Goal: Task Accomplishment & Management: Complete application form

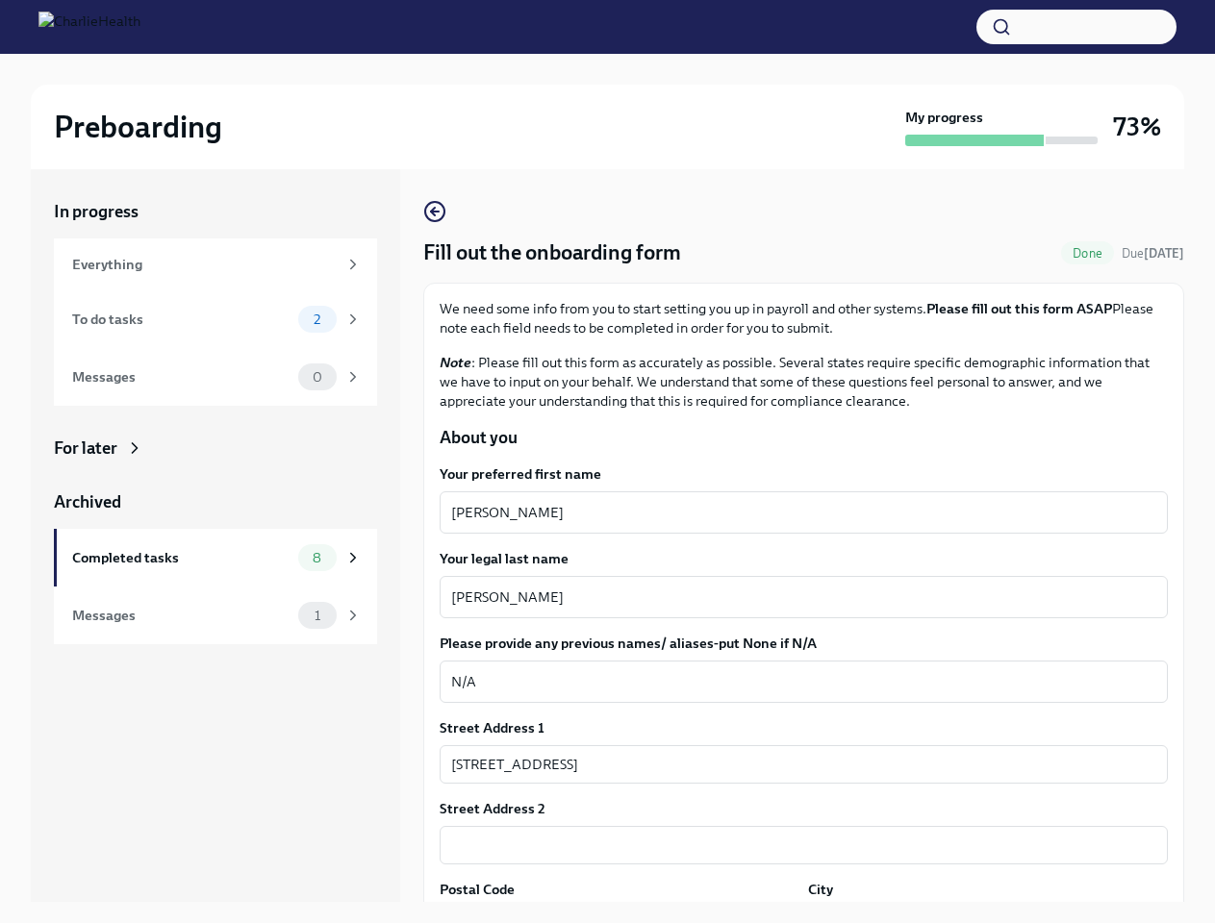
click at [1076, 27] on button "button" at bounding box center [1076, 27] width 200 height 35
click at [795, 597] on textarea "[PERSON_NAME]" at bounding box center [803, 597] width 705 height 23
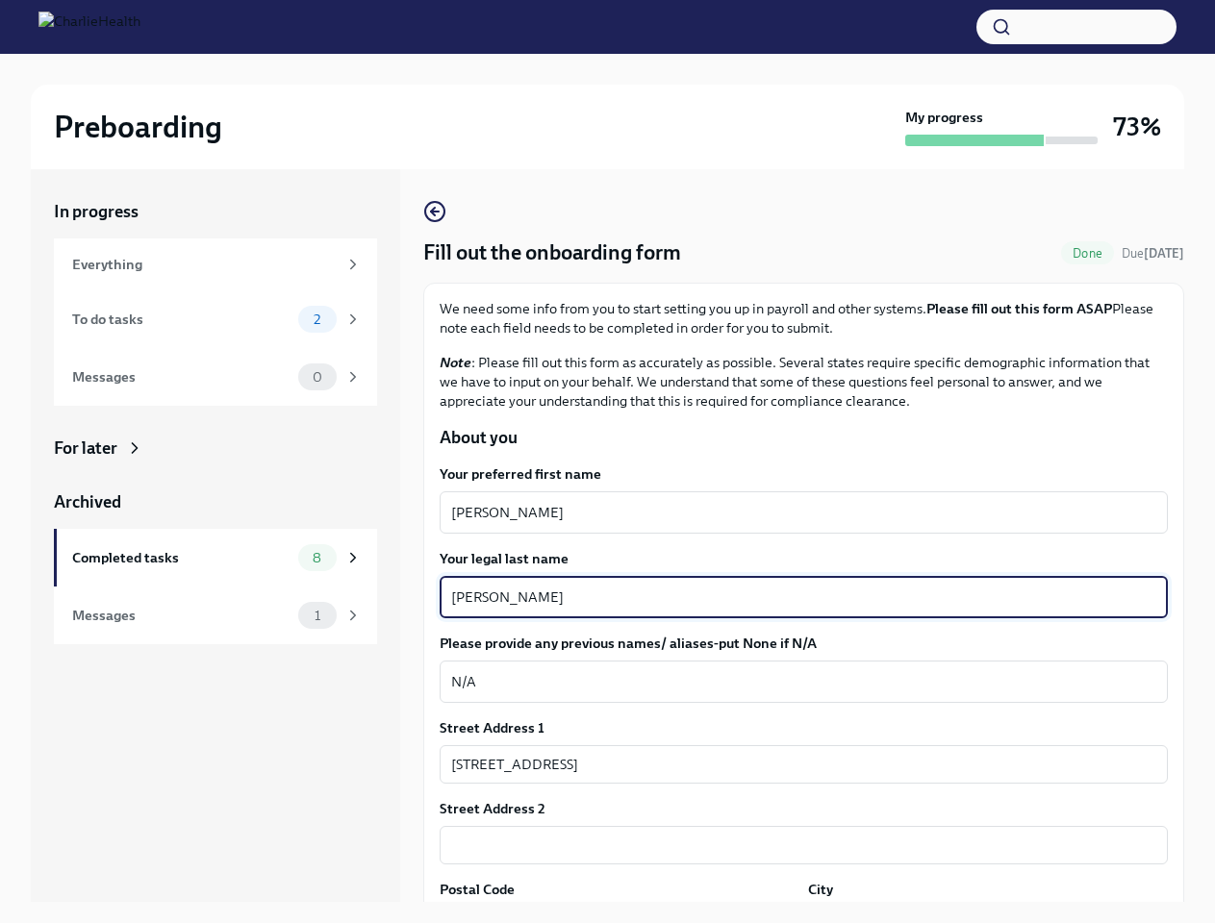
click at [795, 682] on textarea "N/A" at bounding box center [803, 681] width 705 height 23
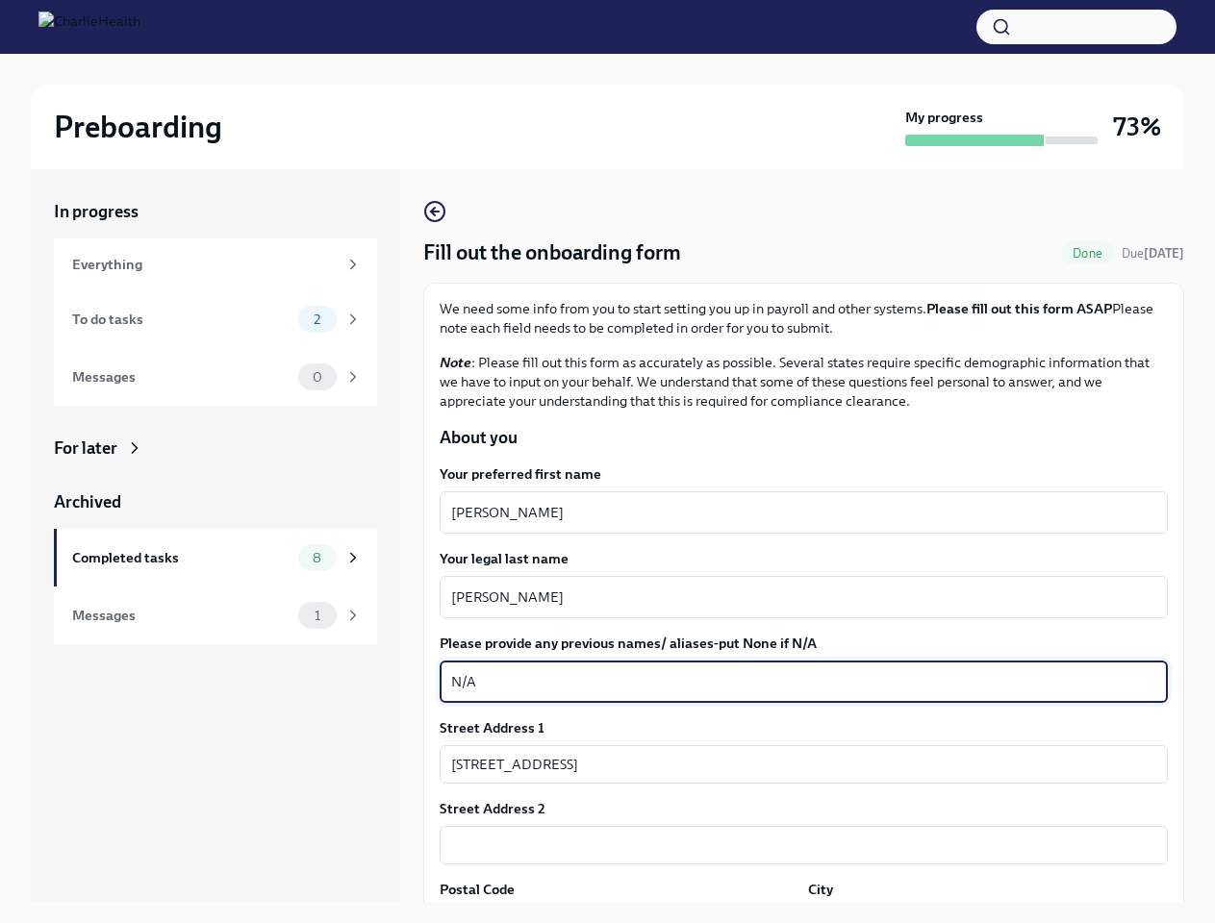
click at [795, 765] on input "[STREET_ADDRESS]" at bounding box center [804, 764] width 728 height 38
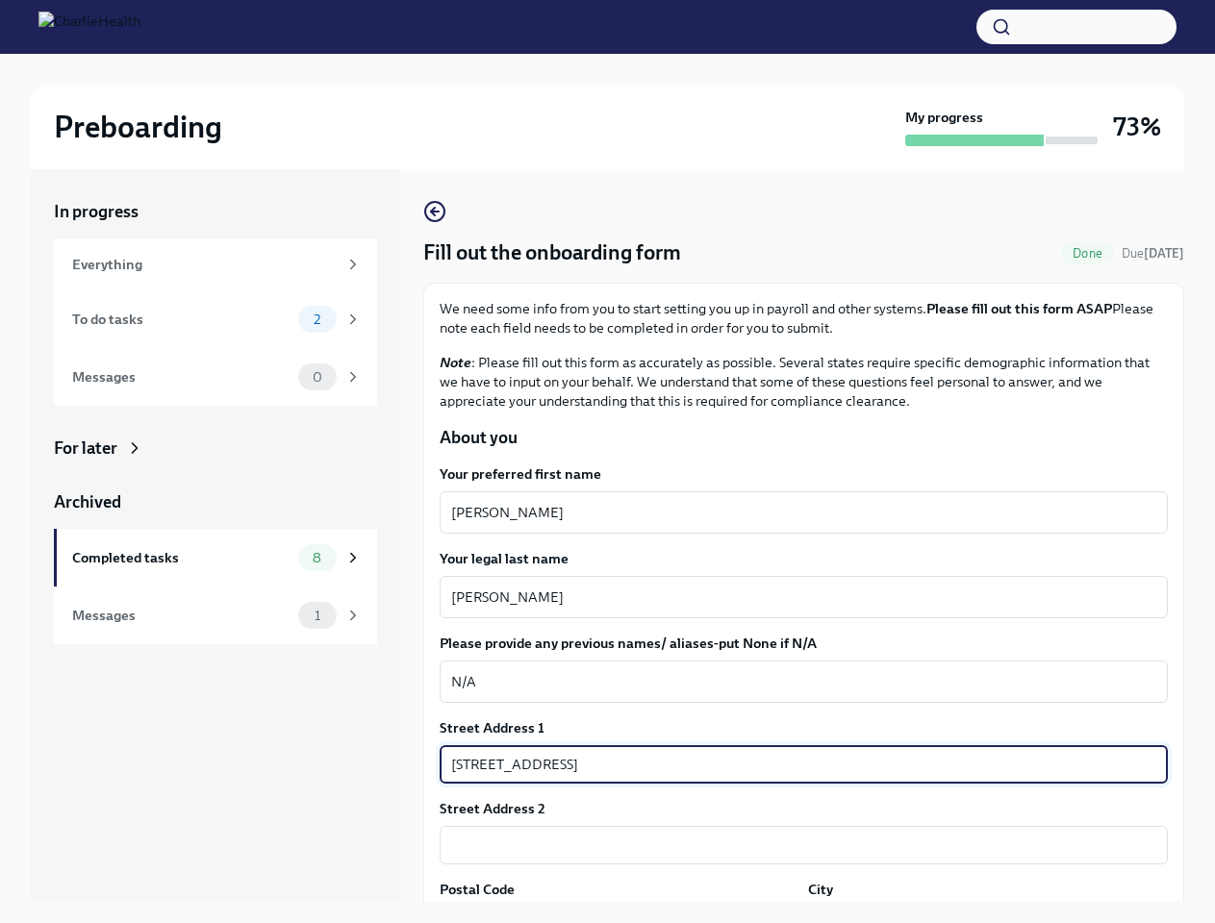
click at [795, 845] on input "text" at bounding box center [804, 845] width 728 height 38
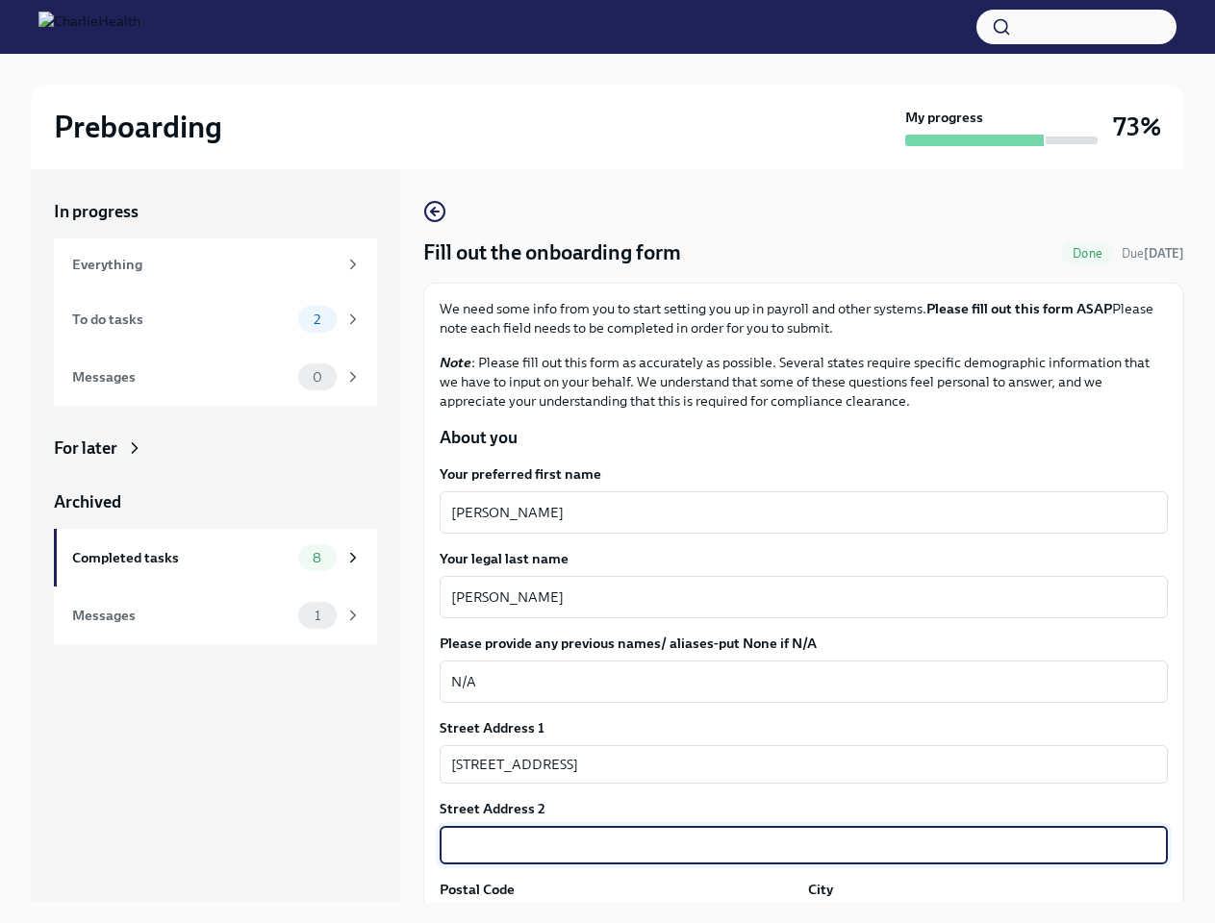
click at [616, 915] on div "In progress Everything To do tasks 2 Messages 0 For later Archived Completed ta…" at bounding box center [607, 551] width 1153 height 764
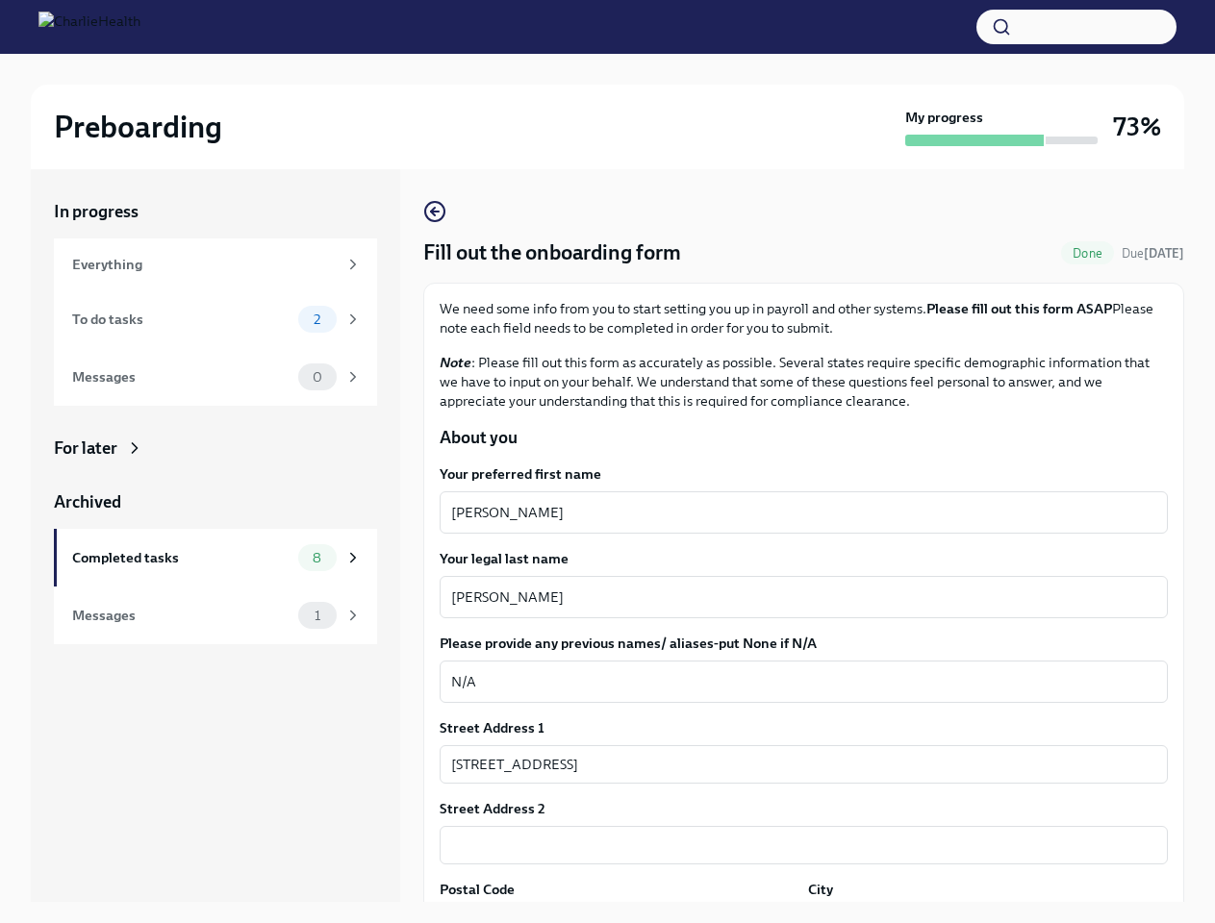
click at [975, 915] on div "In progress Everything To do tasks 2 Messages 0 For later Archived Completed ta…" at bounding box center [607, 551] width 1153 height 764
